Goal: Task Accomplishment & Management: Manage account settings

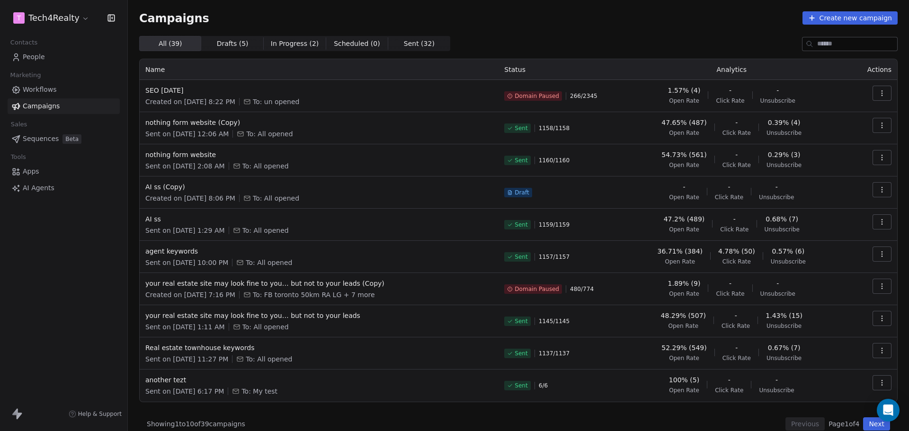
click at [559, 39] on div "All ( 39 ) All ( 39 ) Drafts ( 5 ) Drafts ( 5 ) In Progress ( 2 ) In Progress (…" at bounding box center [518, 43] width 758 height 15
click at [507, 97] on icon at bounding box center [510, 96] width 6 height 6
click at [29, 94] on span "Workflows" at bounding box center [40, 90] width 34 height 10
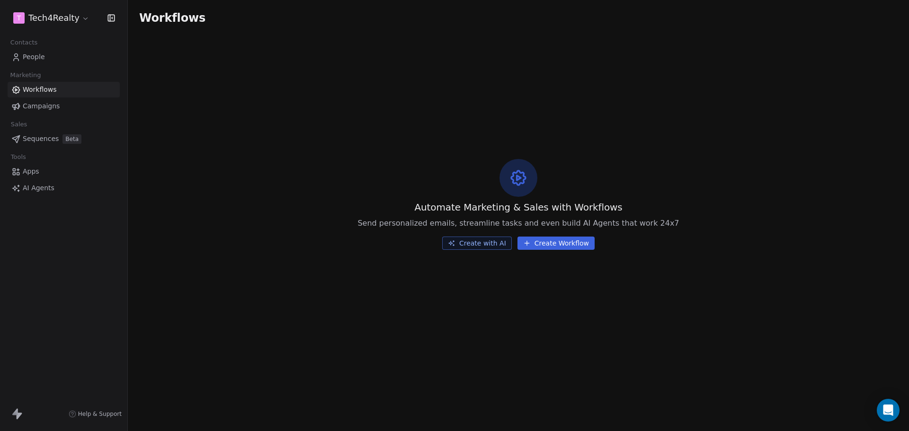
click at [30, 107] on span "Campaigns" at bounding box center [41, 106] width 37 height 10
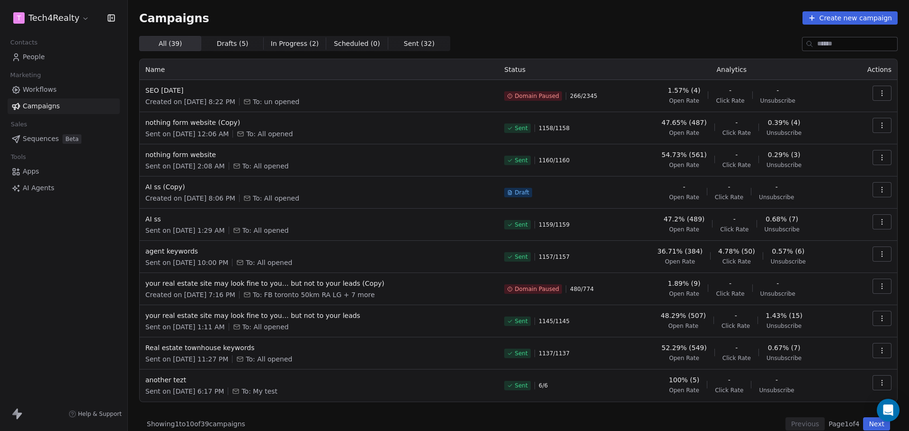
click at [42, 23] on html "T Tech4Realty Contacts People Marketing Workflows Campaigns Sales Sequences Bet…" at bounding box center [454, 215] width 909 height 431
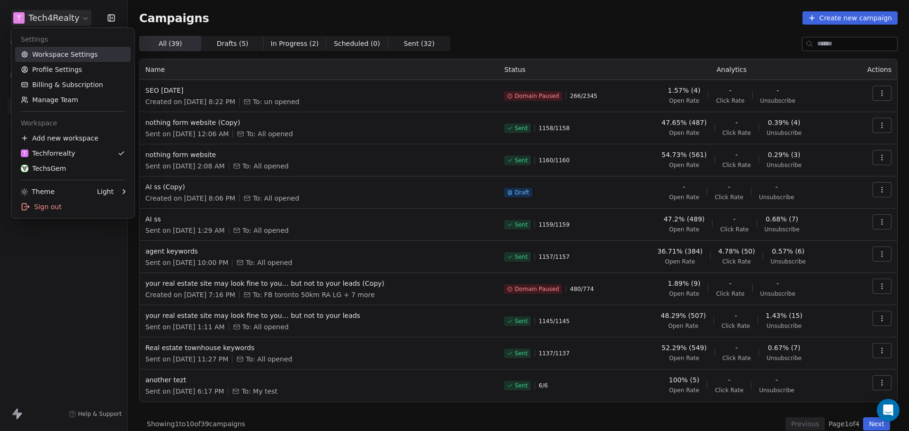
click at [44, 53] on link "Workspace Settings" at bounding box center [73, 54] width 116 height 15
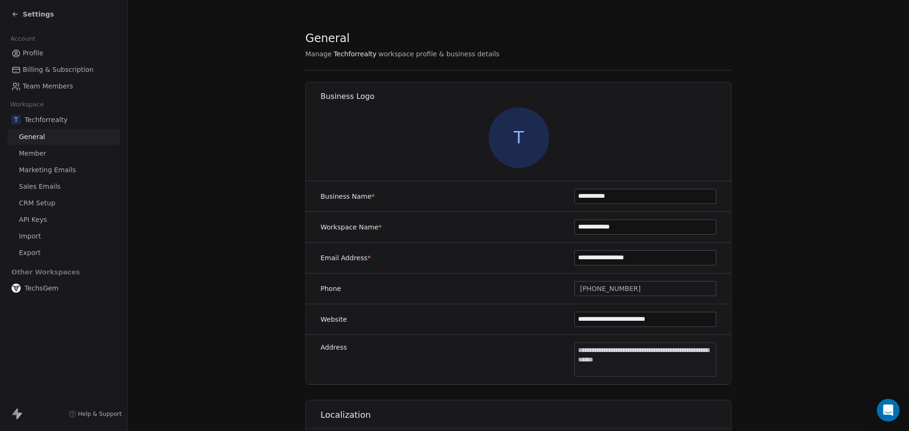
click at [34, 187] on span "Sales Emails" at bounding box center [40, 187] width 42 height 10
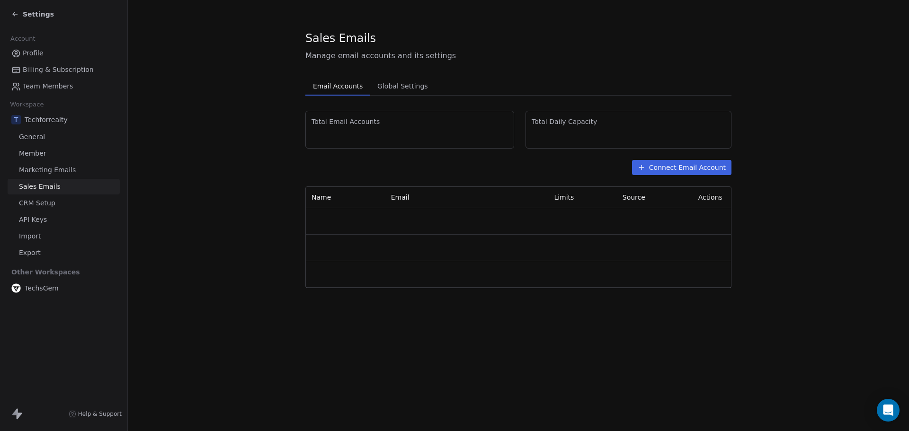
click at [49, 168] on span "Marketing Emails" at bounding box center [47, 170] width 57 height 10
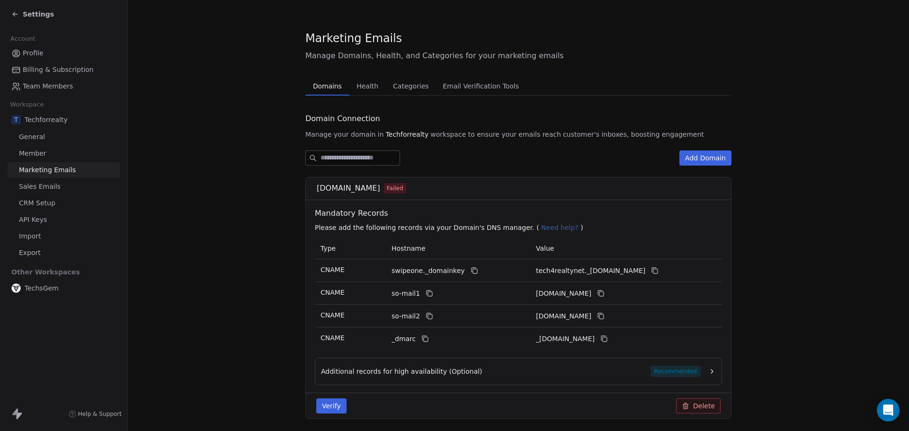
click at [389, 87] on span "Categories" at bounding box center [410, 86] width 43 height 13
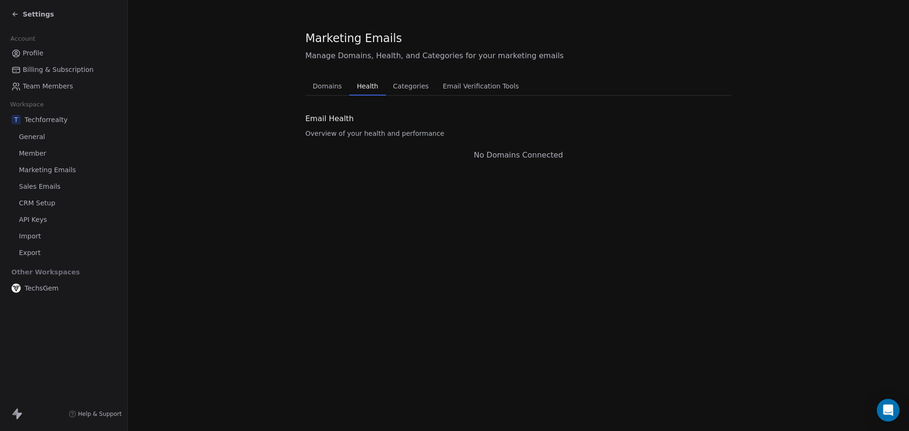
click at [368, 87] on span "Health" at bounding box center [367, 86] width 29 height 13
click at [329, 86] on span "Domains" at bounding box center [327, 86] width 37 height 13
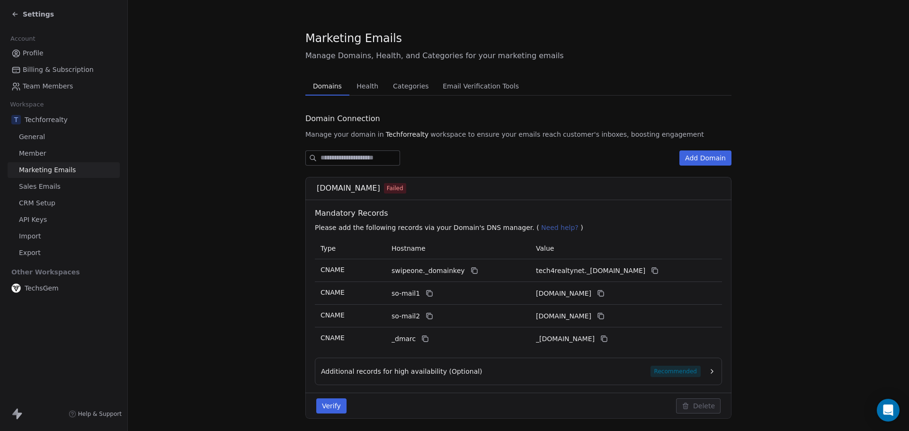
scroll to position [33, 0]
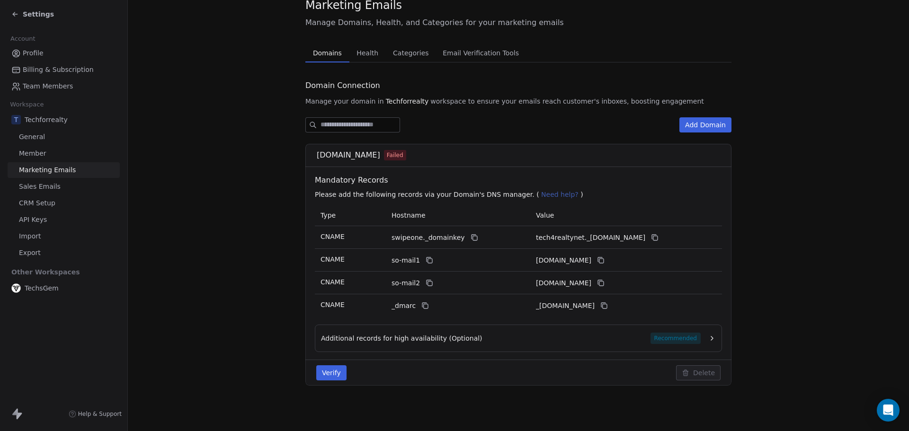
click at [353, 340] on span "Additional records for high availability (Optional)" at bounding box center [401, 338] width 161 height 9
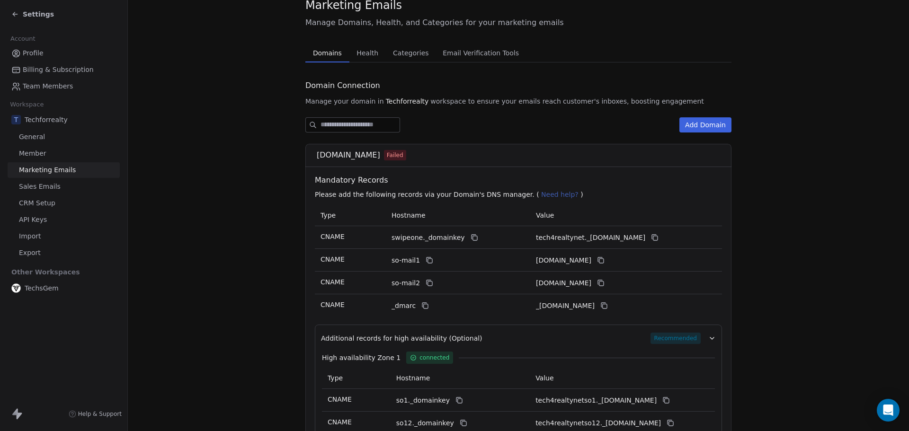
scroll to position [146, 0]
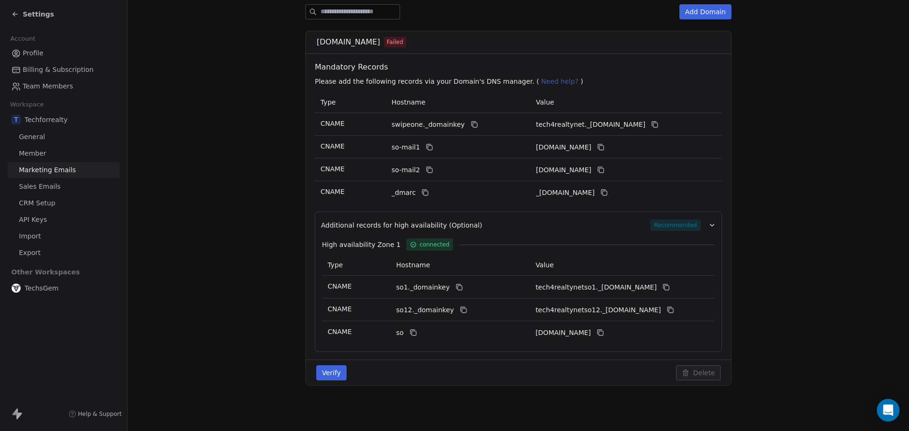
click at [330, 374] on button "Verify" at bounding box center [331, 372] width 30 height 15
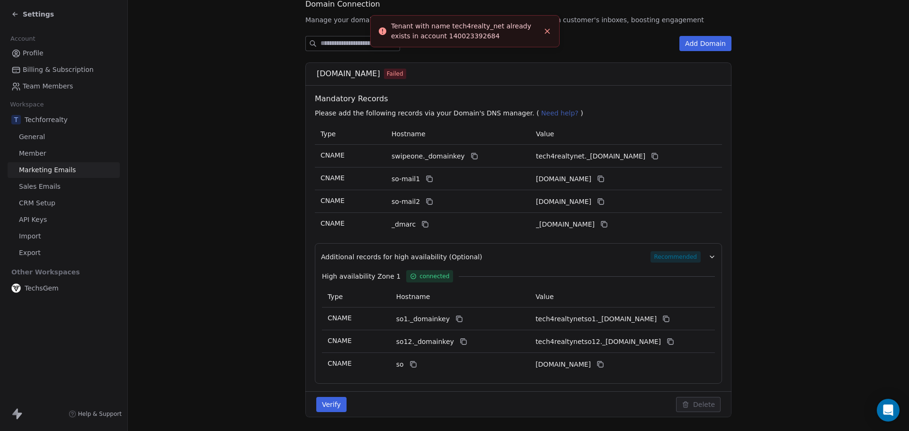
scroll to position [52, 0]
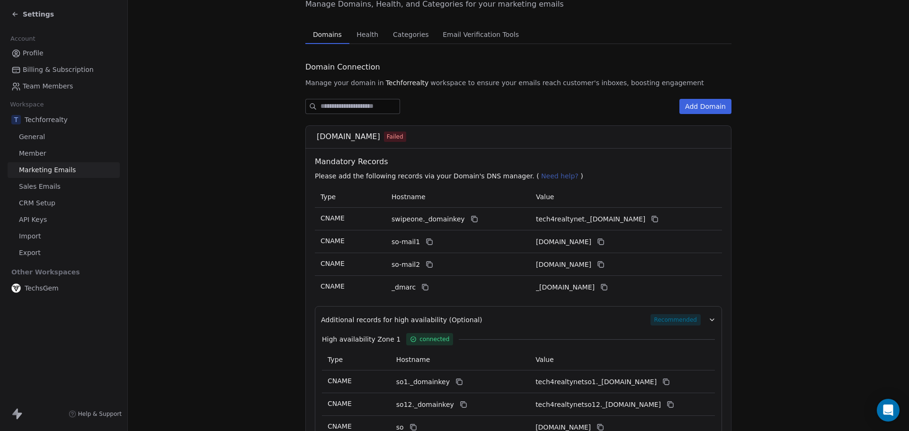
click at [511, 320] on div "Additional records for high availability (Optional) Recommended" at bounding box center [511, 319] width 380 height 11
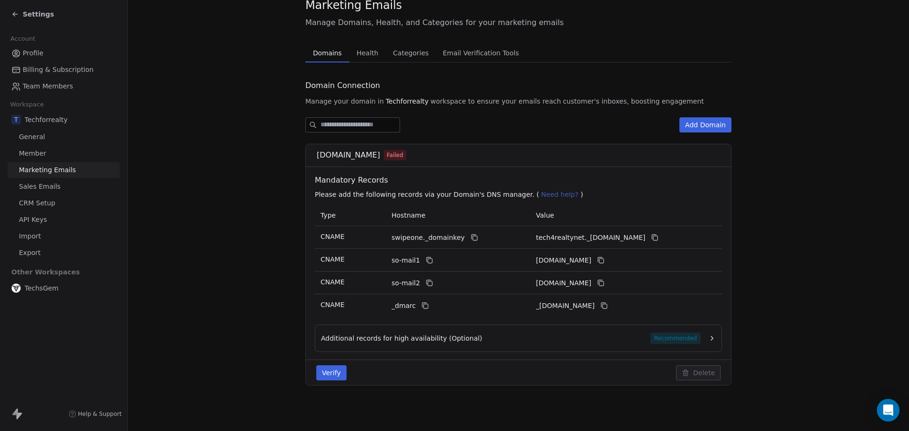
scroll to position [33, 0]
click at [330, 372] on button "Verify" at bounding box center [331, 372] width 30 height 15
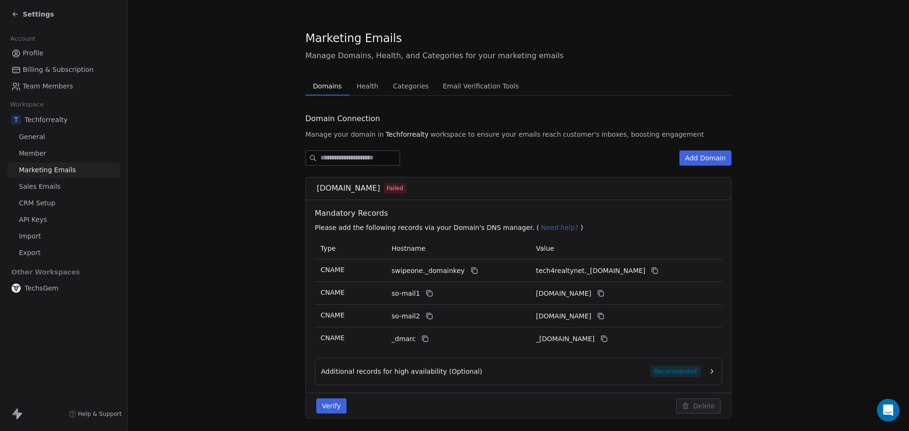
click at [373, 47] on div "Marketing Emails Manage Domains, Health, and Categories for your marketing emai…" at bounding box center [518, 232] width 426 height 404
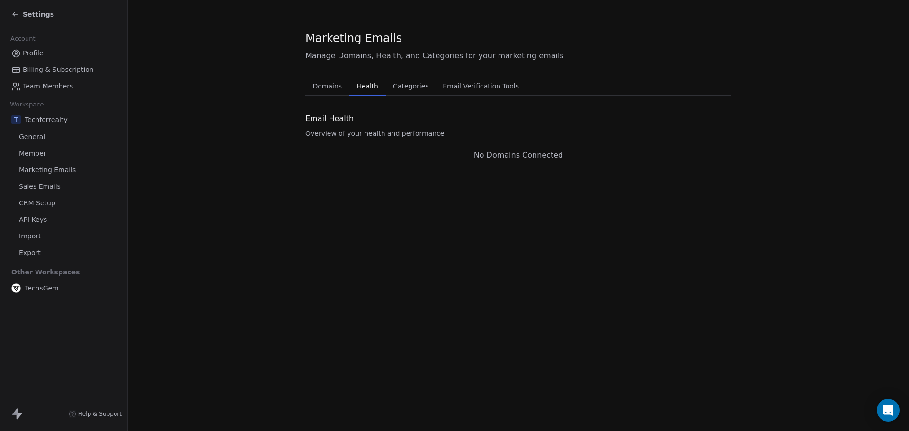
click at [403, 83] on span "Categories" at bounding box center [410, 86] width 43 height 13
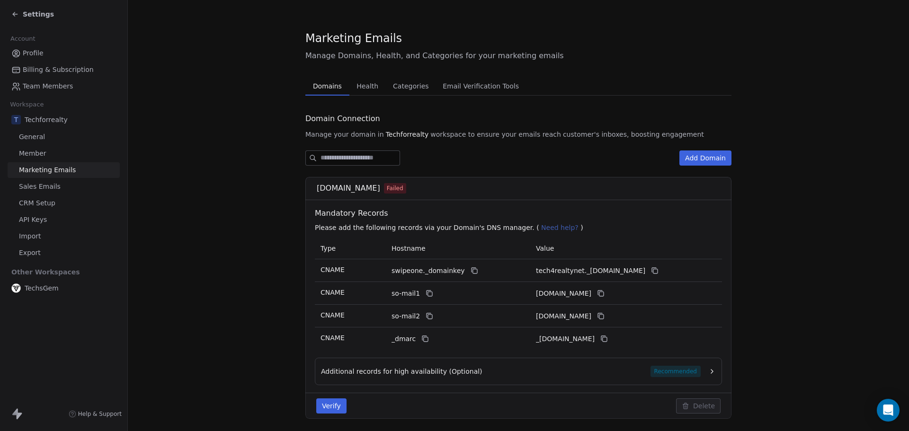
click at [331, 86] on span "Domains" at bounding box center [327, 86] width 36 height 13
click at [327, 192] on span "tech4realty.net" at bounding box center [348, 188] width 63 height 11
click at [327, 191] on span "tech4realty.net" at bounding box center [348, 188] width 63 height 11
click at [885, 407] on icon "Open Intercom Messenger" at bounding box center [887, 410] width 11 height 12
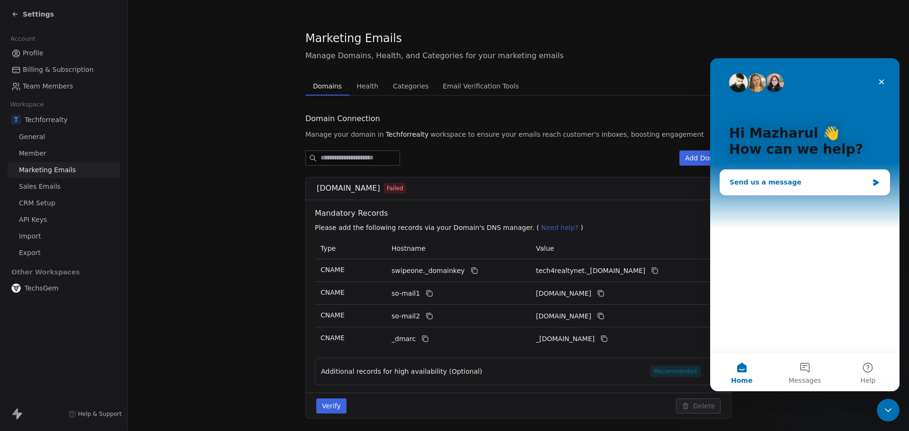
click at [750, 184] on div "Send us a message" at bounding box center [798, 183] width 139 height 10
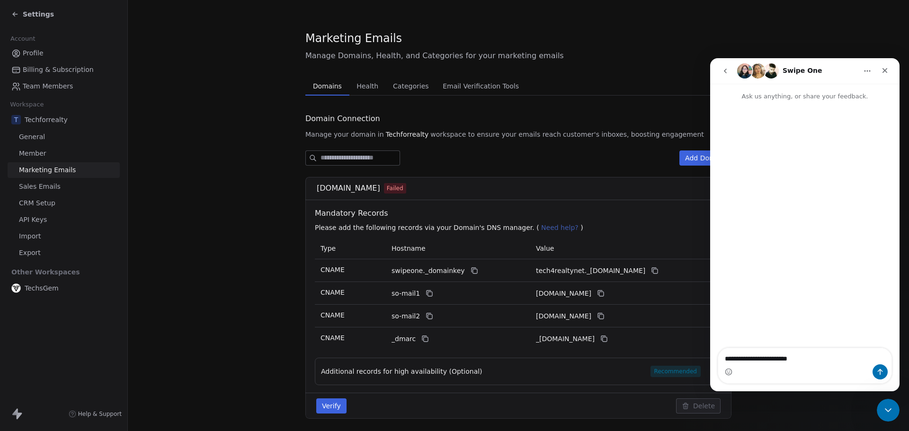
click at [344, 187] on span "tech4realty.net" at bounding box center [348, 188] width 63 height 11
copy span "tech4realty.net"
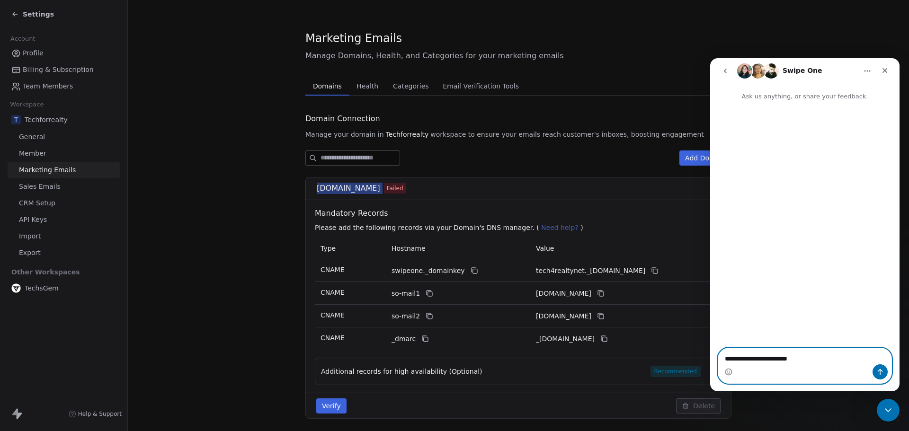
click at [833, 356] on textarea "**********" at bounding box center [804, 356] width 173 height 16
paste textarea "**********"
type textarea "**********"
click at [883, 373] on icon "Send a message…" at bounding box center [880, 372] width 8 height 8
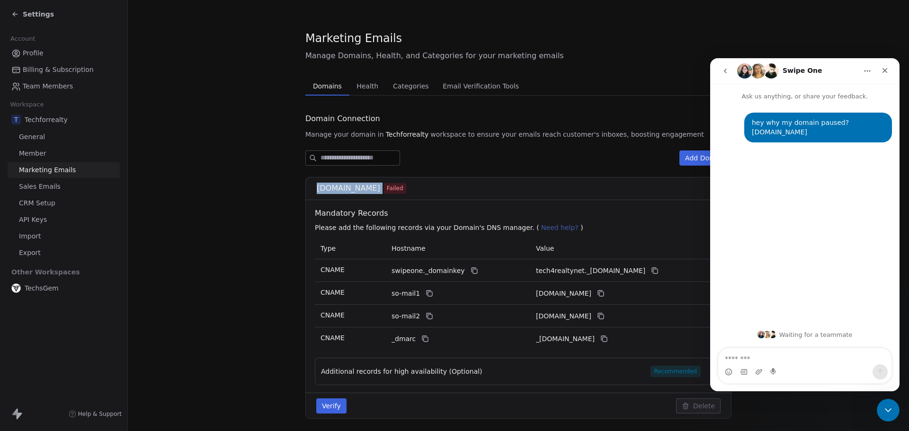
click at [36, 15] on span "Settings" at bounding box center [38, 13] width 31 height 9
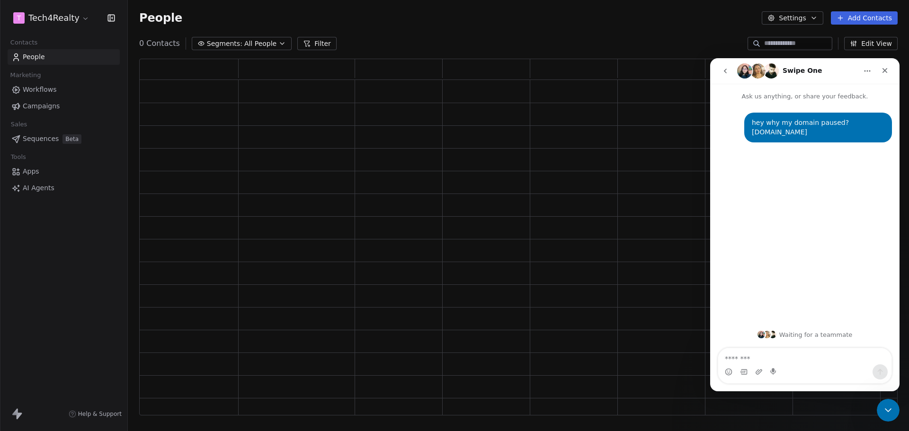
scroll to position [349, 751]
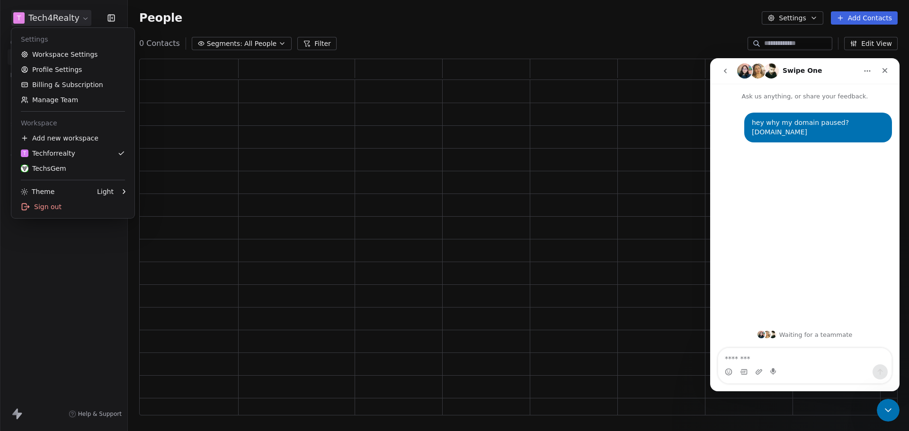
click at [41, 18] on html "T Tech4Realty Contacts People Marketing Workflows Campaigns Sales Sequences Bet…" at bounding box center [454, 215] width 909 height 431
click at [47, 166] on div "TechsGem" at bounding box center [43, 168] width 45 height 9
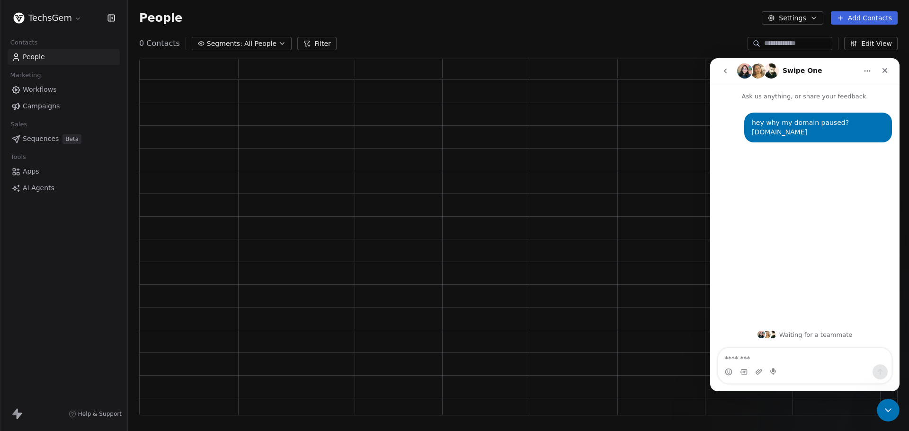
scroll to position [349, 751]
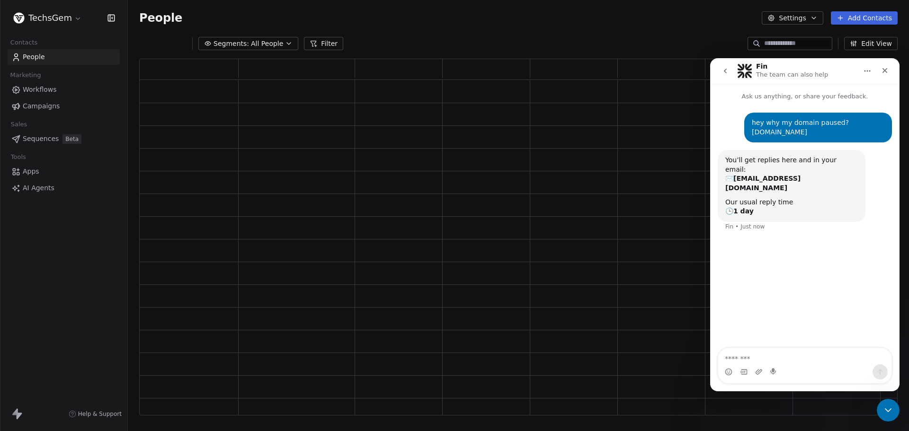
click at [39, 107] on span "Campaigns" at bounding box center [41, 106] width 37 height 10
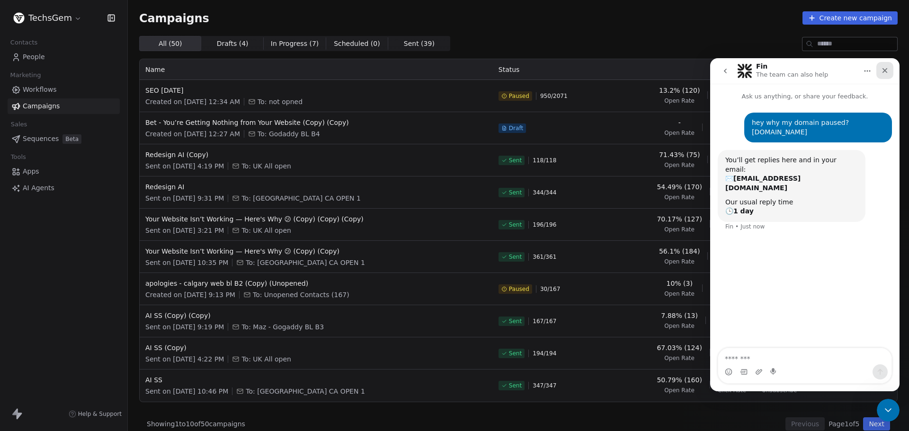
click at [887, 73] on icon "Close" at bounding box center [885, 71] width 8 height 8
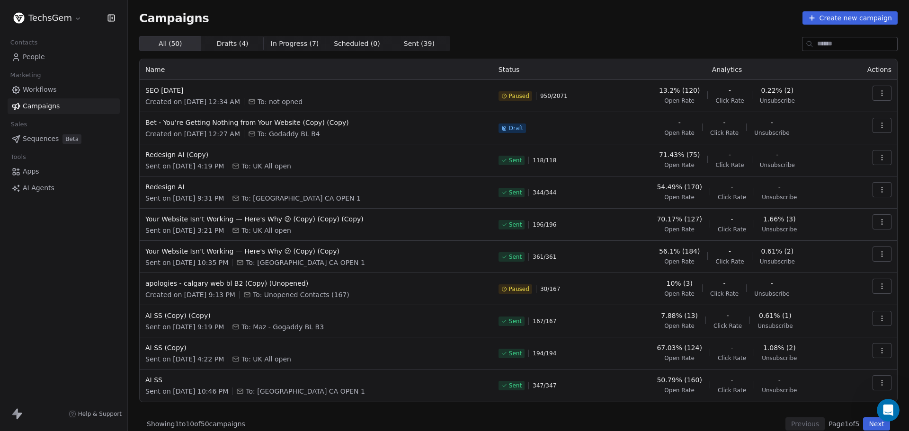
click at [878, 95] on icon "button" at bounding box center [882, 93] width 8 height 8
click at [816, 157] on span "Resume" at bounding box center [815, 159] width 30 height 11
click at [587, 34] on div "Campaigns Create new campaign All ( 50 ) All ( 50 ) Drafts ( 4 ) Drafts ( 4 ) I…" at bounding box center [518, 220] width 758 height 419
click at [603, 32] on div "Campaigns Create new campaign All ( 50 ) All ( 50 ) Drafts ( 4 ) Drafts ( 4 ) I…" at bounding box center [518, 220] width 758 height 419
click at [49, 20] on html "TechsGem Contacts People Marketing Workflows Campaigns Sales Sequences Beta Too…" at bounding box center [454, 215] width 909 height 431
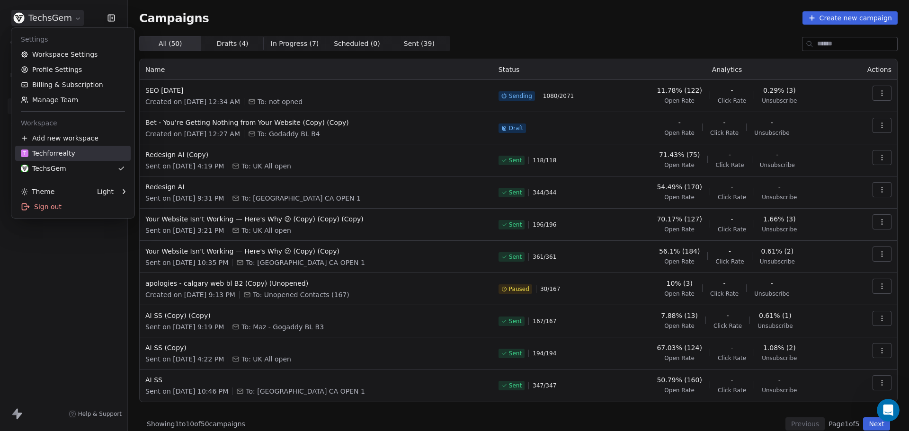
click at [58, 157] on div "T Techforrealty" at bounding box center [48, 153] width 54 height 9
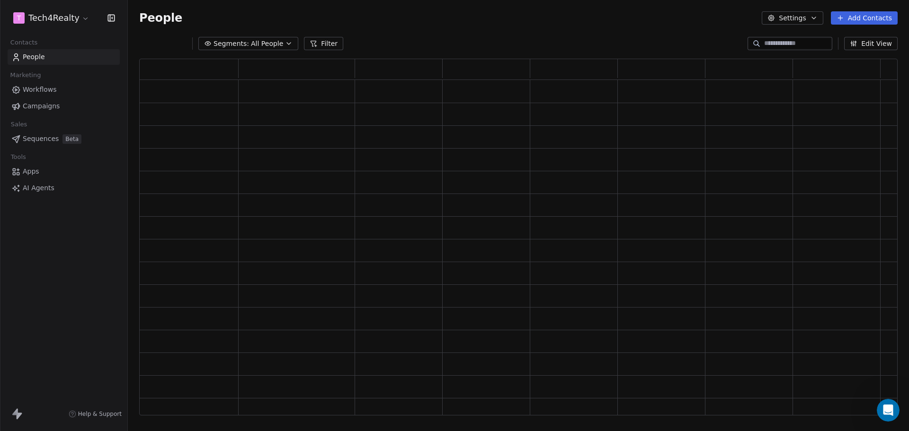
scroll to position [349, 751]
click at [39, 107] on span "Campaigns" at bounding box center [41, 106] width 37 height 10
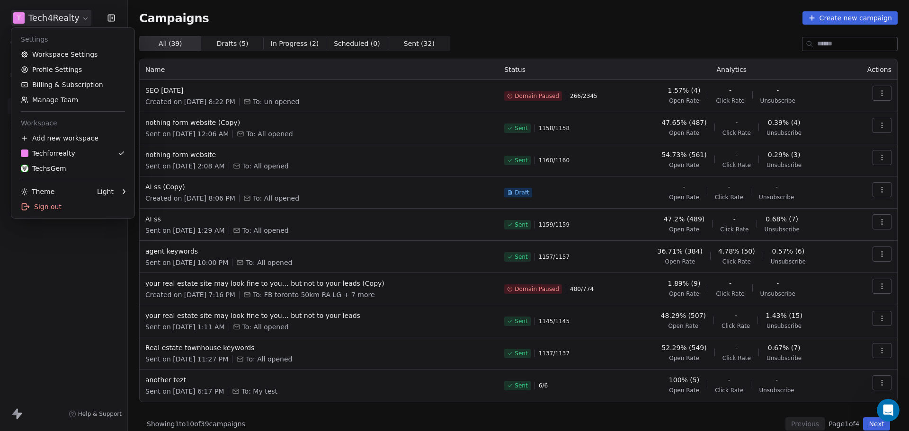
click at [71, 21] on html "T Tech4Realty Contacts People Marketing Workflows Campaigns Sales Sequences Bet…" at bounding box center [454, 215] width 909 height 431
click at [63, 169] on div "TechsGem" at bounding box center [73, 168] width 104 height 9
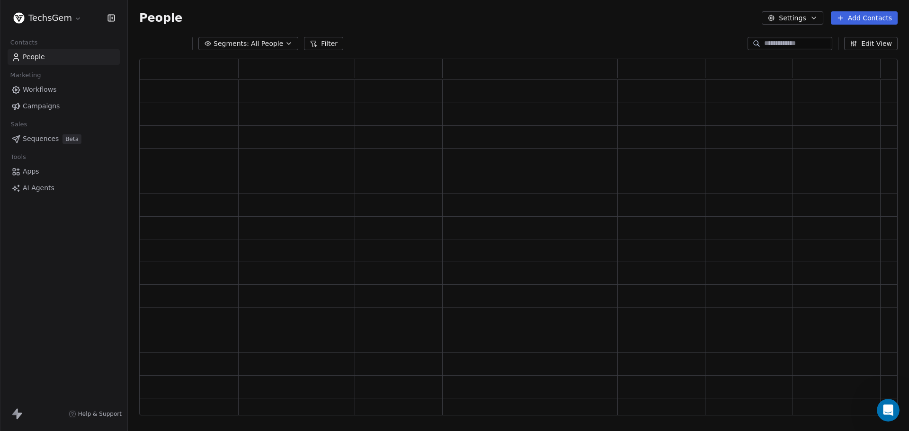
scroll to position [349, 751]
click at [40, 107] on span "Campaigns" at bounding box center [41, 106] width 37 height 10
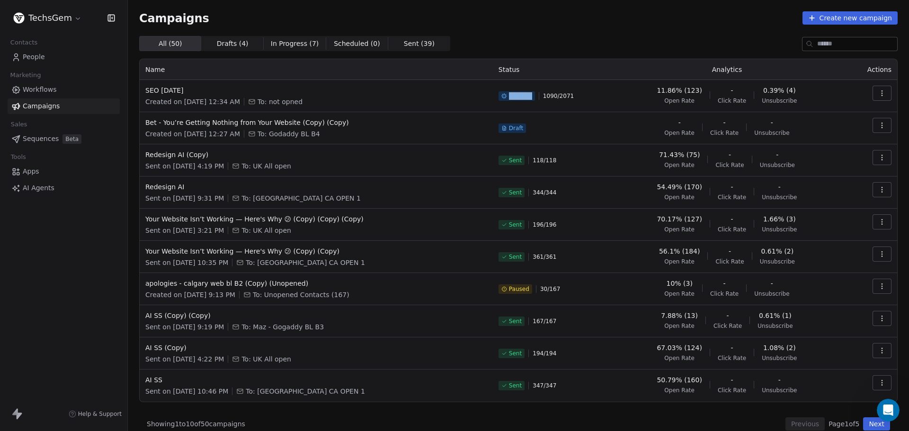
drag, startPoint x: 508, startPoint y: 95, endPoint x: 533, endPoint y: 96, distance: 25.6
click at [533, 96] on div "Sending 1090 / 2071" at bounding box center [551, 96] width 107 height 21
click at [524, 97] on span "Sending" at bounding box center [520, 96] width 23 height 8
click at [878, 93] on icon "button" at bounding box center [882, 93] width 8 height 8
click at [807, 174] on span "Pause" at bounding box center [811, 174] width 22 height 11
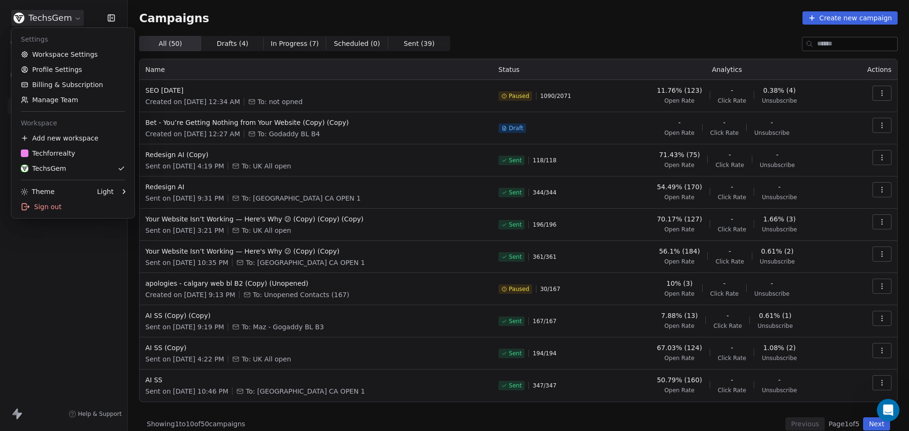
click at [36, 21] on html "TechsGem Contacts People Marketing Workflows Campaigns Sales Sequences Beta Too…" at bounding box center [454, 215] width 909 height 431
click at [55, 148] on link "T Techforrealty" at bounding box center [73, 153] width 116 height 15
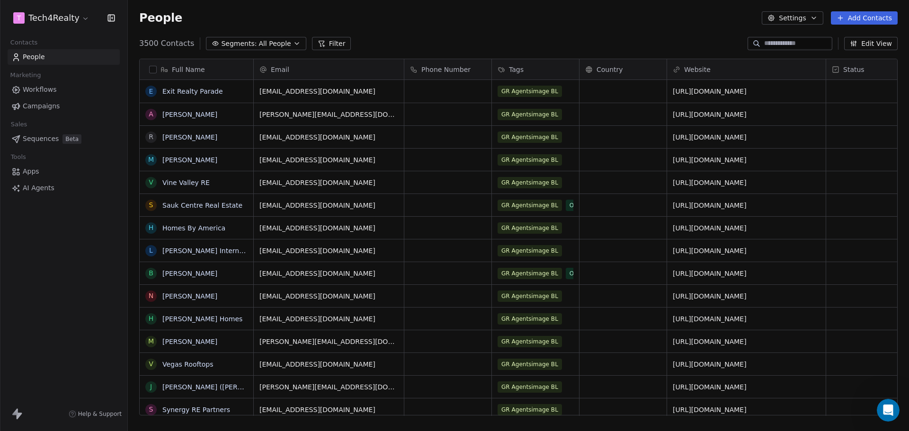
scroll to position [372, 774]
click at [35, 108] on span "Campaigns" at bounding box center [41, 106] width 37 height 10
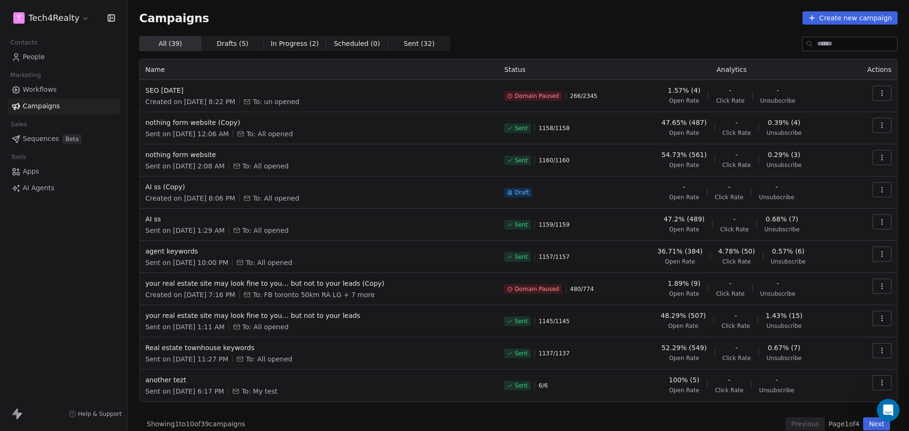
click at [878, 87] on button "button" at bounding box center [881, 93] width 19 height 15
click at [817, 155] on span "Delete" at bounding box center [812, 159] width 25 height 11
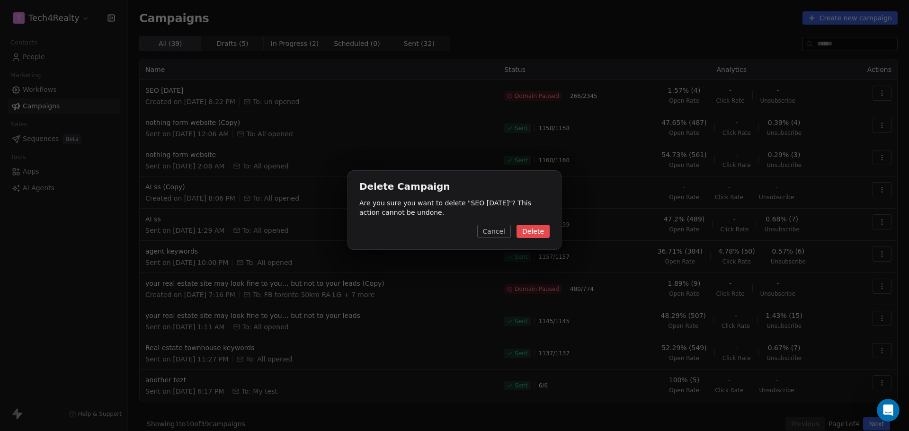
click at [531, 231] on button "Delete" at bounding box center [532, 231] width 33 height 13
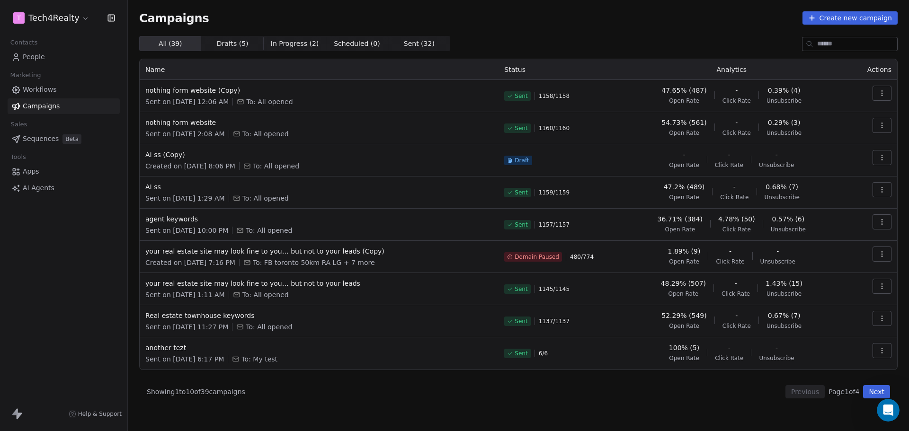
click at [589, 35] on div "Campaigns Create new campaign All ( 39 ) All ( 39 ) Drafts ( 5 ) Drafts ( 5 ) I…" at bounding box center [518, 204] width 758 height 387
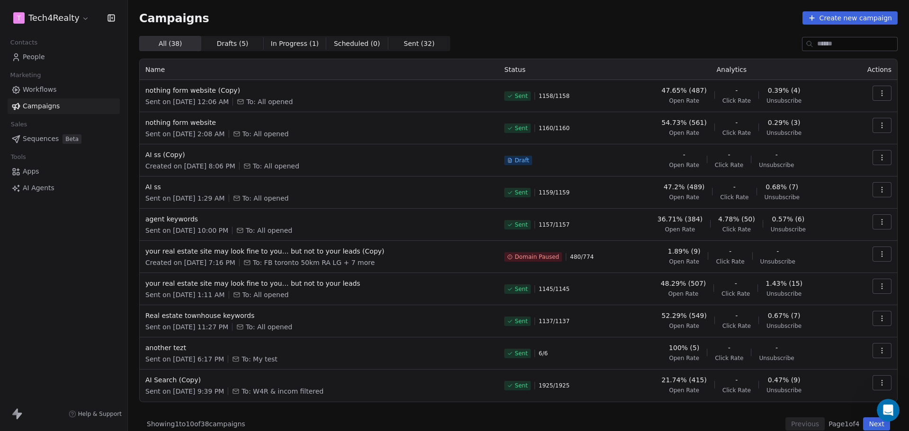
click at [541, 19] on div "Campaigns Create new campaign" at bounding box center [518, 17] width 758 height 13
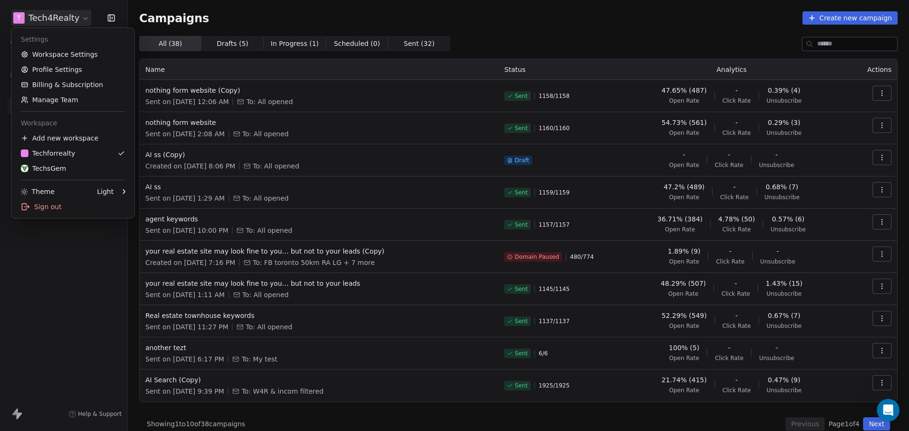
click at [54, 18] on html "T Tech4Realty Contacts People Marketing Workflows Campaigns Sales Sequences Bet…" at bounding box center [454, 215] width 909 height 431
click at [57, 173] on div "TechsGem" at bounding box center [43, 168] width 45 height 9
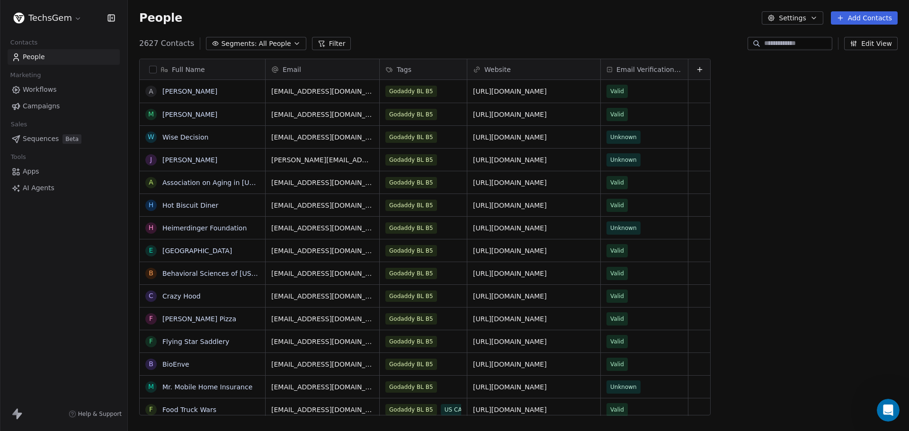
scroll to position [372, 774]
click at [53, 107] on span "Campaigns" at bounding box center [41, 106] width 37 height 10
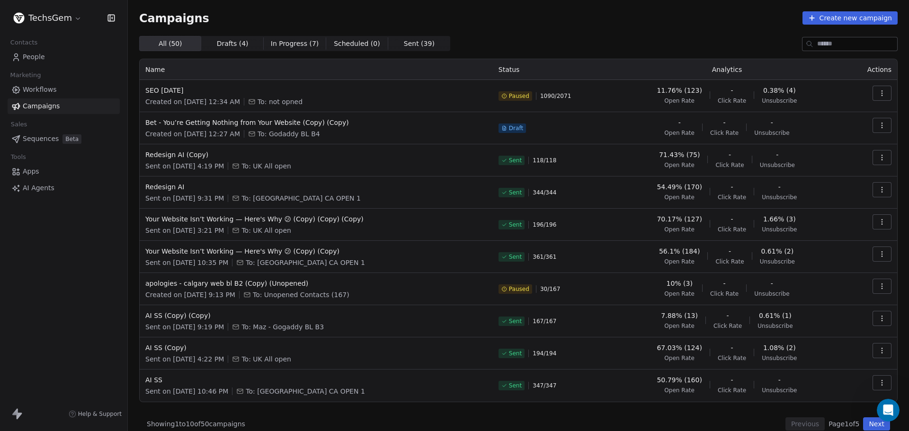
click at [691, 35] on div "Campaigns Create new campaign All ( 50 ) All ( 50 ) Drafts ( 4 ) Drafts ( 4 ) I…" at bounding box center [518, 220] width 758 height 419
click at [571, 17] on div "Campaigns Create new campaign" at bounding box center [518, 17] width 758 height 13
drag, startPoint x: 505, startPoint y: 160, endPoint x: 529, endPoint y: 160, distance: 24.1
click at [529, 160] on div "Sent 118 / 118" at bounding box center [551, 160] width 107 height 21
click at [521, 161] on span "Sent" at bounding box center [511, 160] width 26 height 9
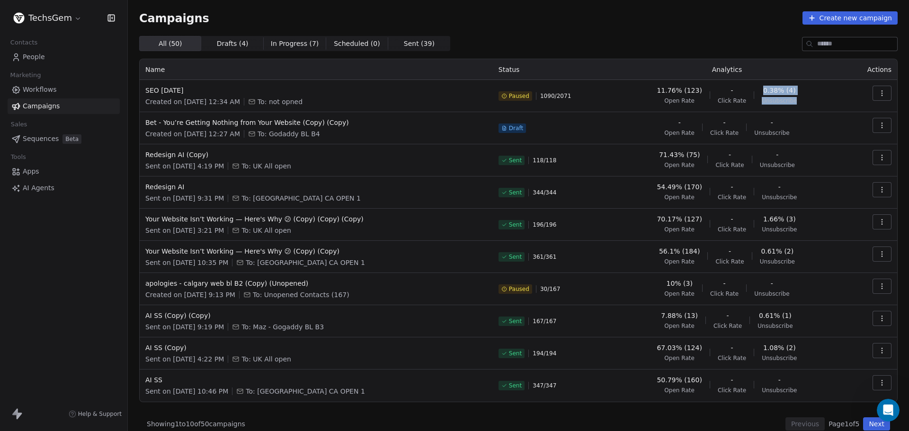
drag, startPoint x: 755, startPoint y: 90, endPoint x: 789, endPoint y: 100, distance: 35.0
click at [789, 100] on div "11.76% (123) Open Rate - Click Rate 0.38% (4) Unsubscribe" at bounding box center [727, 95] width 220 height 19
click at [815, 100] on div "11.76% (123) Open Rate - Click Rate 0.38% (4) Unsubscribe" at bounding box center [727, 95] width 220 height 19
click at [43, 9] on div "TechsGem" at bounding box center [63, 18] width 127 height 36
click at [41, 15] on html "TechsGem Contacts People Marketing Workflows Campaigns Sales Sequences Beta Too…" at bounding box center [454, 215] width 909 height 431
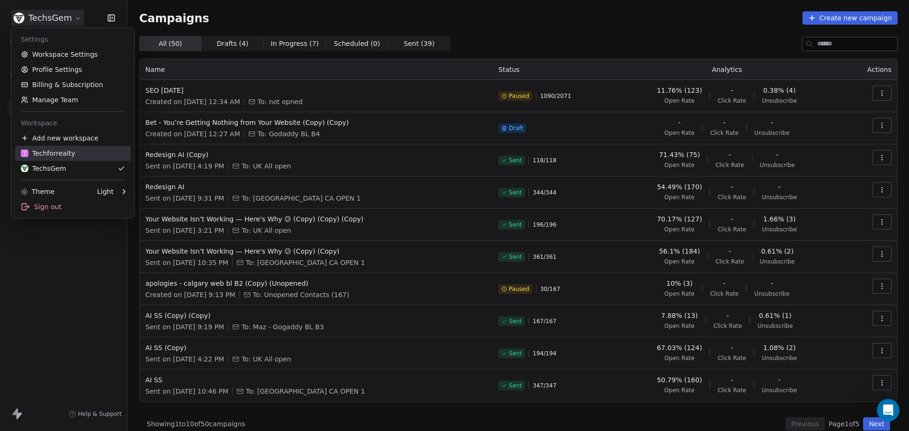
click at [54, 157] on div "T Techforrealty" at bounding box center [48, 153] width 54 height 9
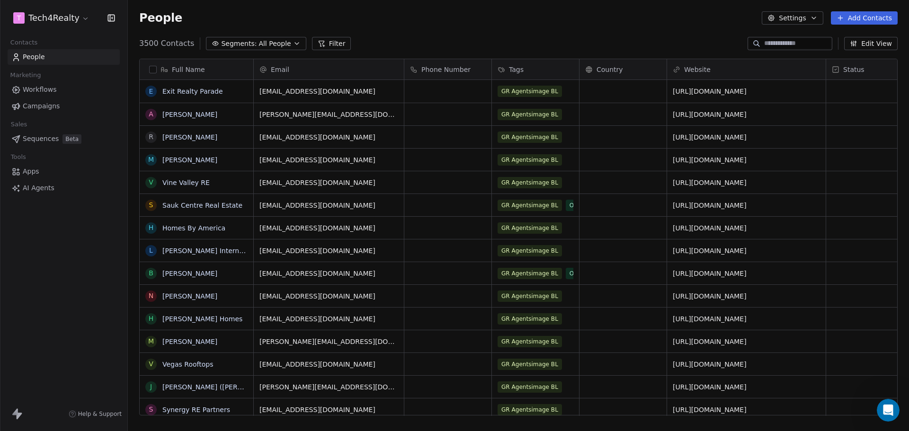
scroll to position [372, 774]
click at [31, 105] on span "Campaigns" at bounding box center [41, 106] width 37 height 10
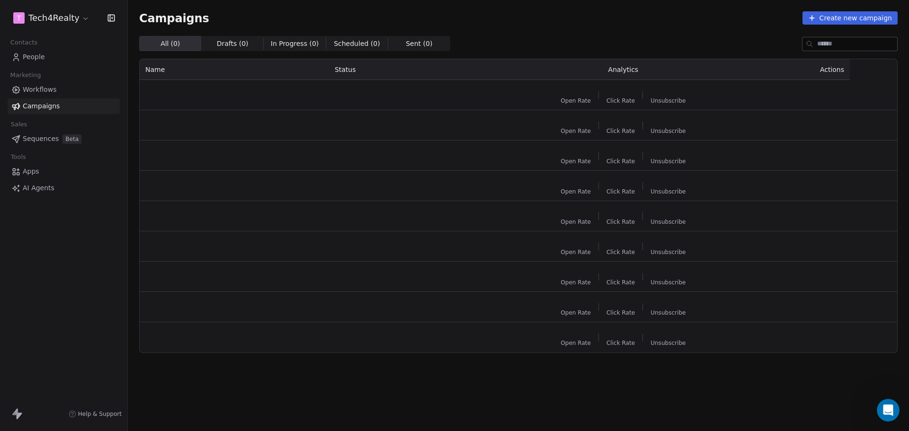
click at [551, 21] on div "Campaigns Create new campaign" at bounding box center [518, 17] width 758 height 13
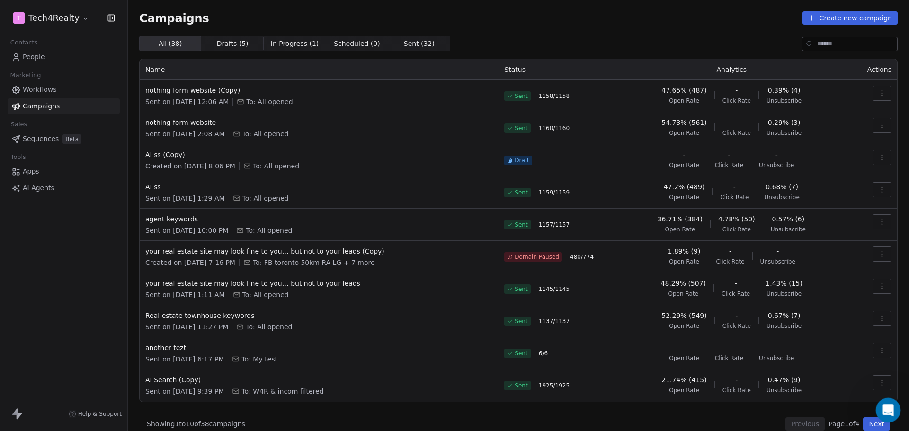
click at [888, 402] on div "Open Intercom Messenger" at bounding box center [886, 408] width 31 height 31
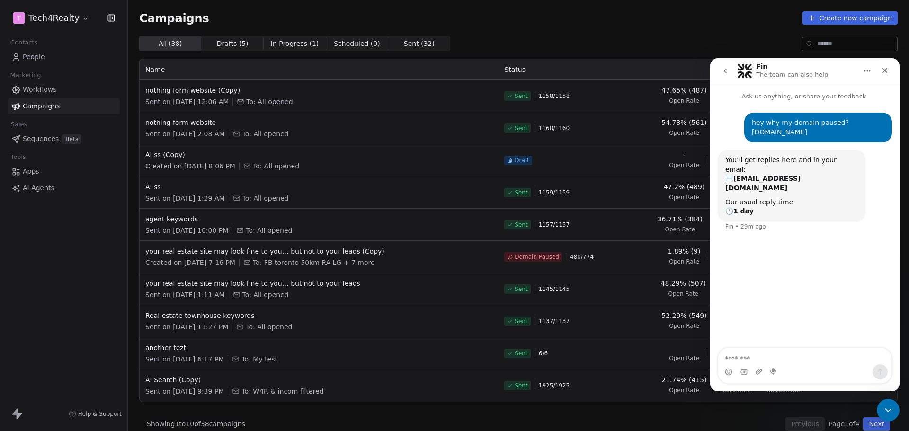
click at [762, 358] on textarea "Message…" at bounding box center [804, 356] width 173 height 16
click at [757, 360] on textarea "**********" at bounding box center [804, 352] width 173 height 26
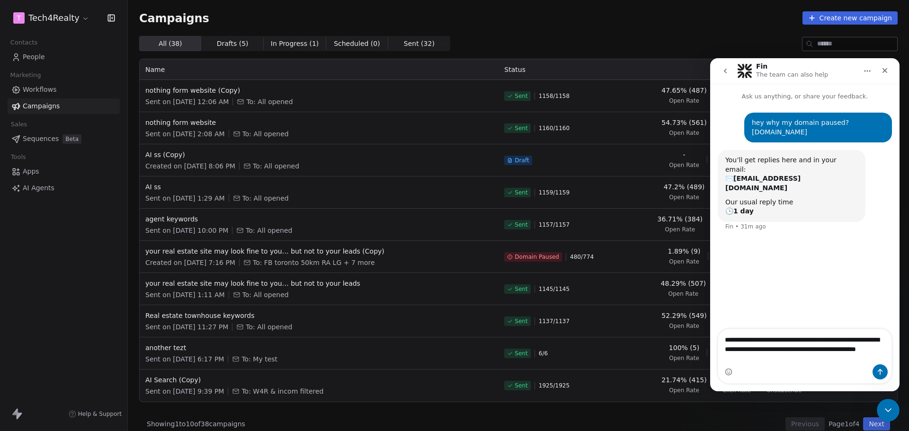
click at [775, 360] on textarea "**********" at bounding box center [804, 346] width 173 height 35
click at [872, 355] on textarea "**********" at bounding box center [804, 337] width 173 height 35
type textarea "**********"
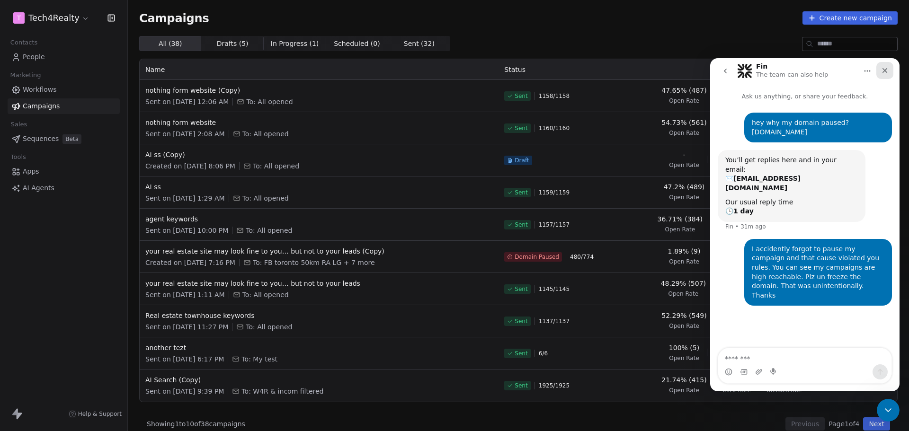
drag, startPoint x: 888, startPoint y: 69, endPoint x: 1541, endPoint y: 111, distance: 654.6
click at [888, 69] on icon "Close" at bounding box center [885, 71] width 8 height 8
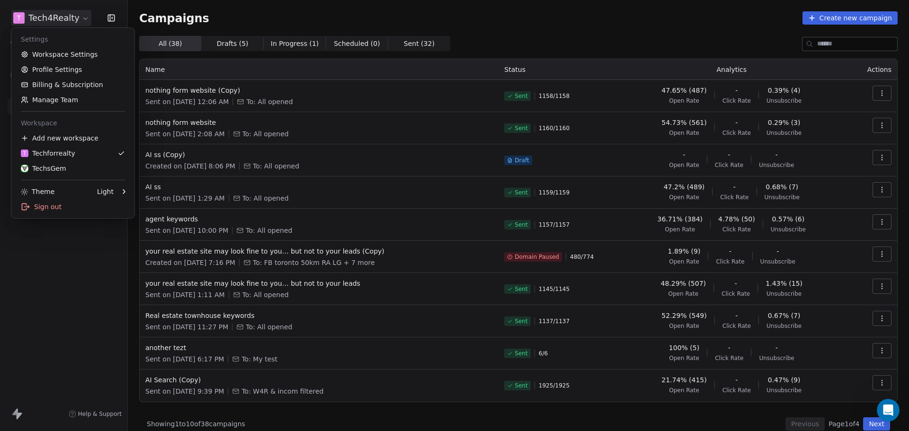
click at [66, 18] on html "T Tech4Realty Contacts People Marketing Workflows Campaigns Sales Sequences Bet…" at bounding box center [454, 215] width 909 height 431
click at [53, 170] on div "TechsGem" at bounding box center [43, 168] width 45 height 9
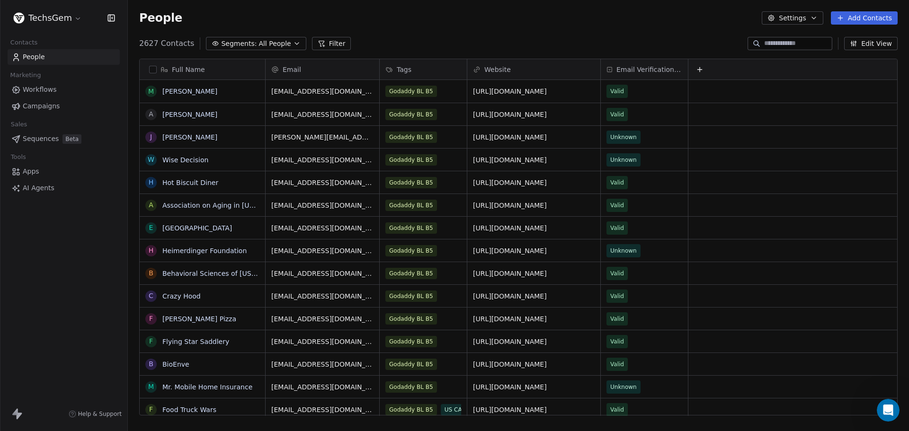
scroll to position [372, 774]
click at [44, 105] on span "Campaigns" at bounding box center [41, 106] width 37 height 10
